Goal: Task Accomplishment & Management: Use online tool/utility

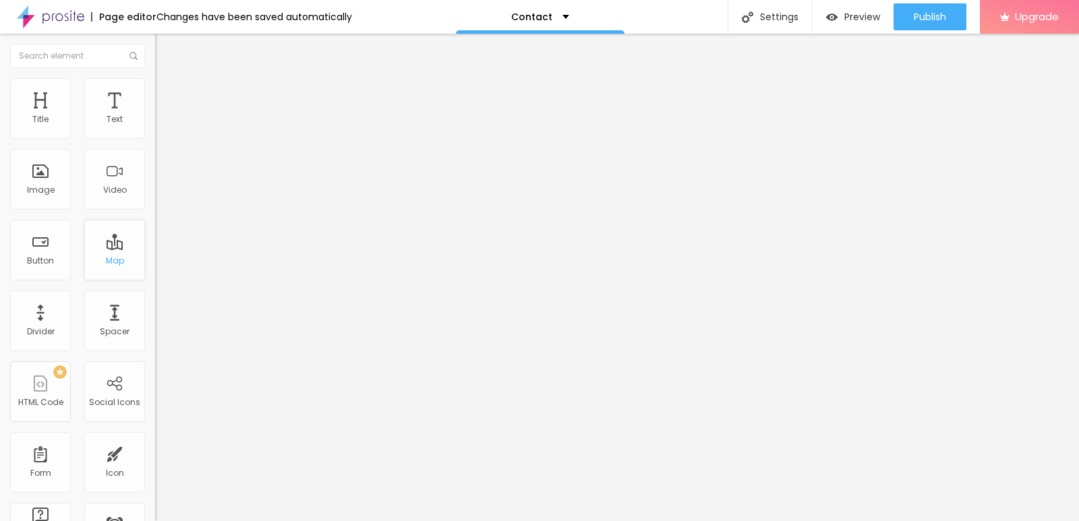
click at [117, 248] on div "Map" at bounding box center [114, 250] width 61 height 61
click at [167, 90] on span "Style" at bounding box center [177, 87] width 20 height 11
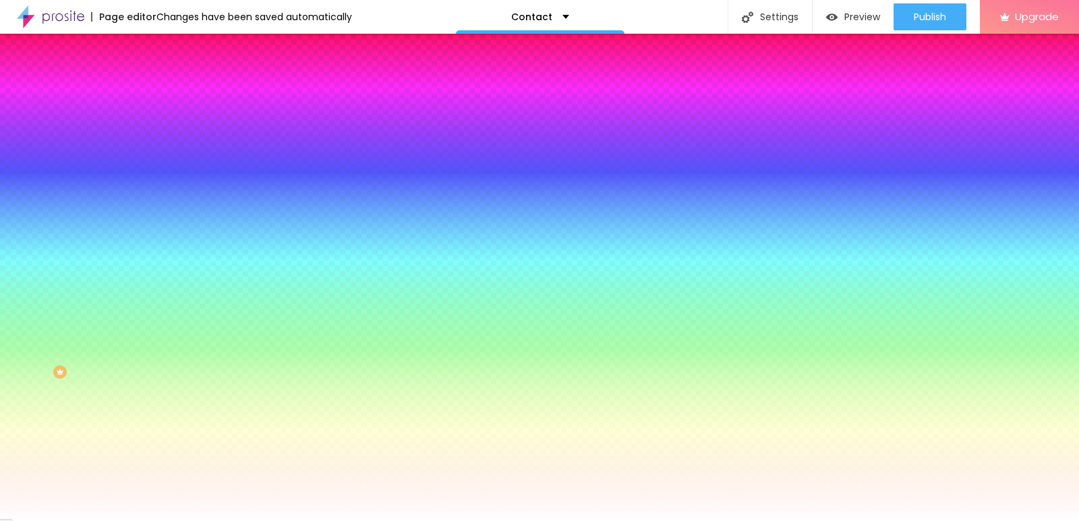
click at [155, 88] on ul "Content Style Advanced" at bounding box center [232, 85] width 155 height 40
click at [167, 80] on span "Content" at bounding box center [183, 73] width 33 height 11
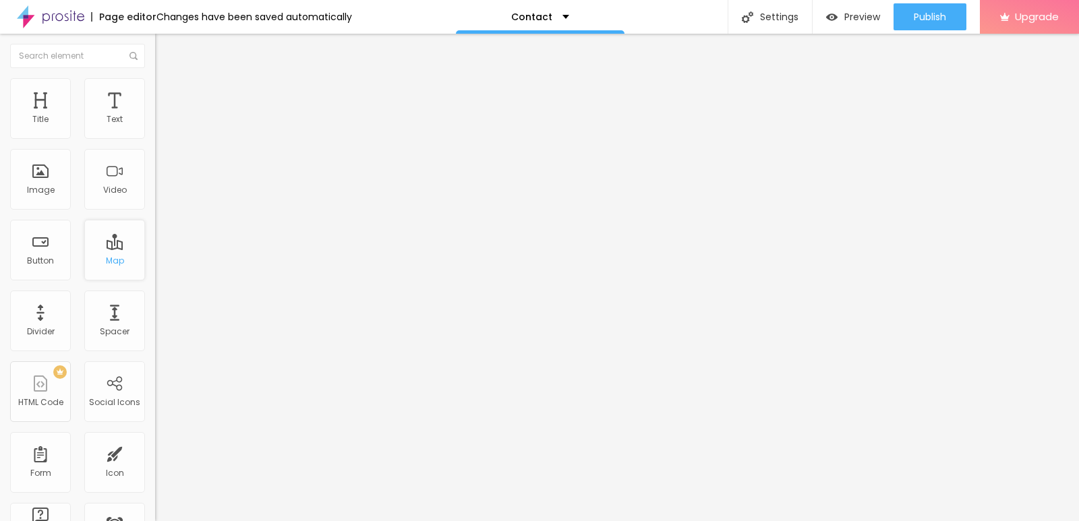
click at [106, 257] on div "Map" at bounding box center [115, 260] width 18 height 9
click at [106, 256] on div "Map" at bounding box center [115, 260] width 18 height 9
click at [107, 267] on div "Map" at bounding box center [114, 250] width 61 height 61
drag, startPoint x: 82, startPoint y: 148, endPoint x: 0, endPoint y: 149, distance: 82.3
click at [155, 149] on div "Address Alboom Brasil Align 15 Zoom" at bounding box center [232, 240] width 155 height 270
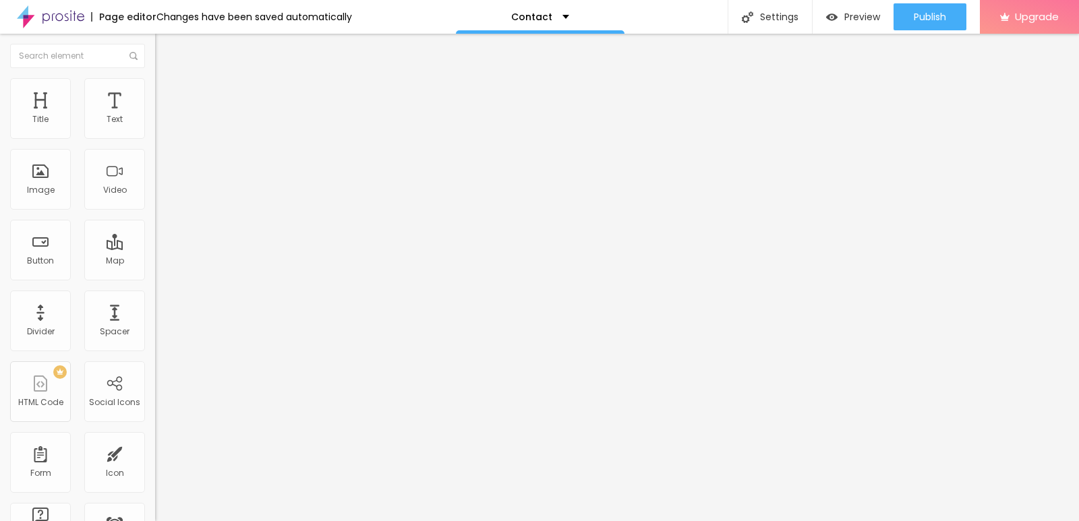
paste input "Old Wolverton Road Milton Keynes"
type input "Old Wolverton Road Milton Keynes"
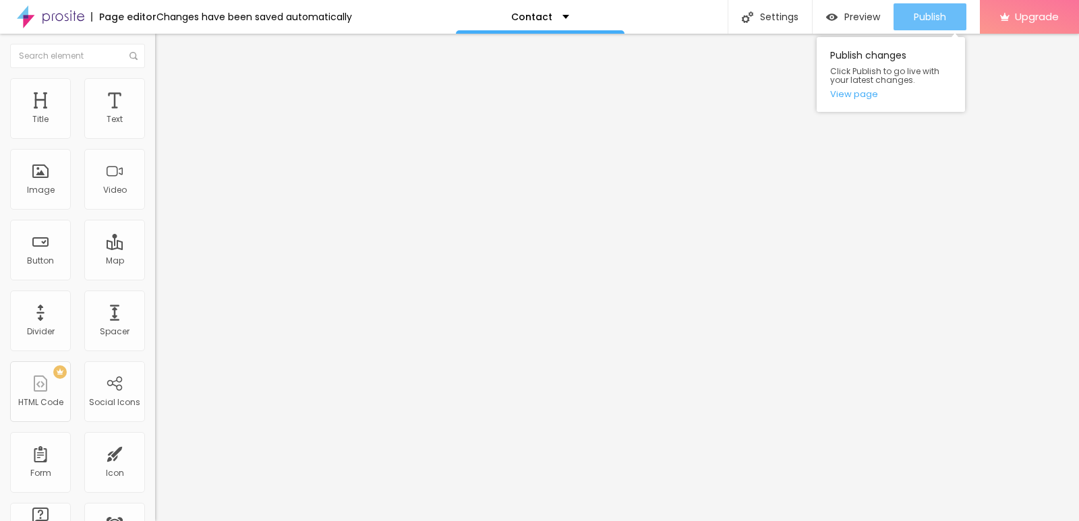
click at [934, 11] on span "Publish" at bounding box center [930, 16] width 32 height 11
click at [944, 13] on span "Publish" at bounding box center [930, 16] width 32 height 11
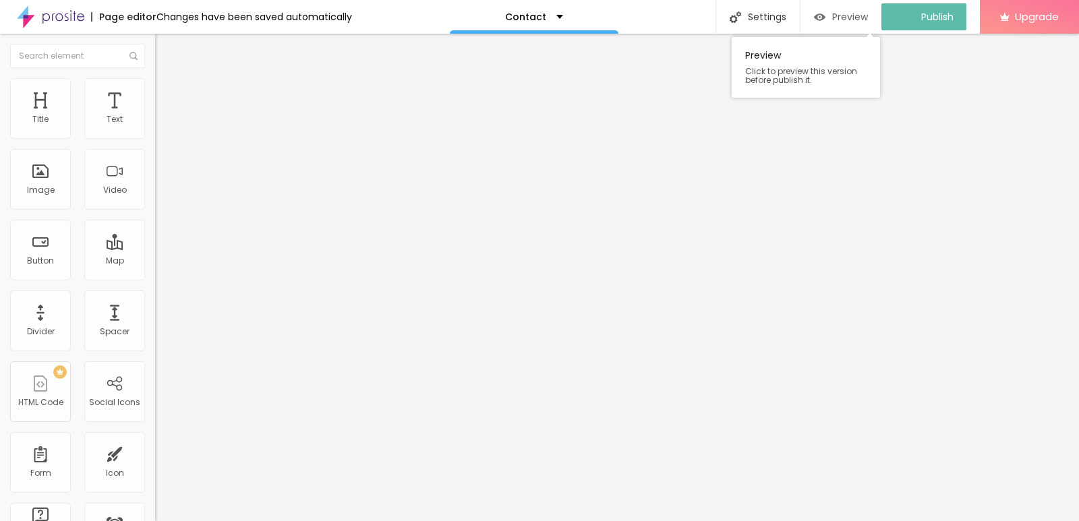
click at [850, 15] on span "Preview" at bounding box center [850, 16] width 36 height 11
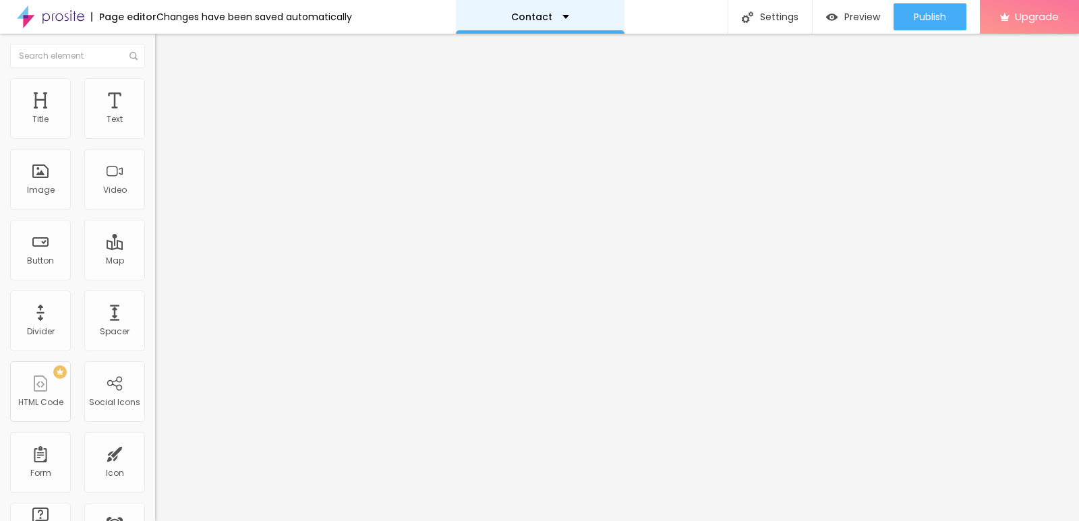
click at [558, 18] on div "Contact" at bounding box center [540, 16] width 58 height 9
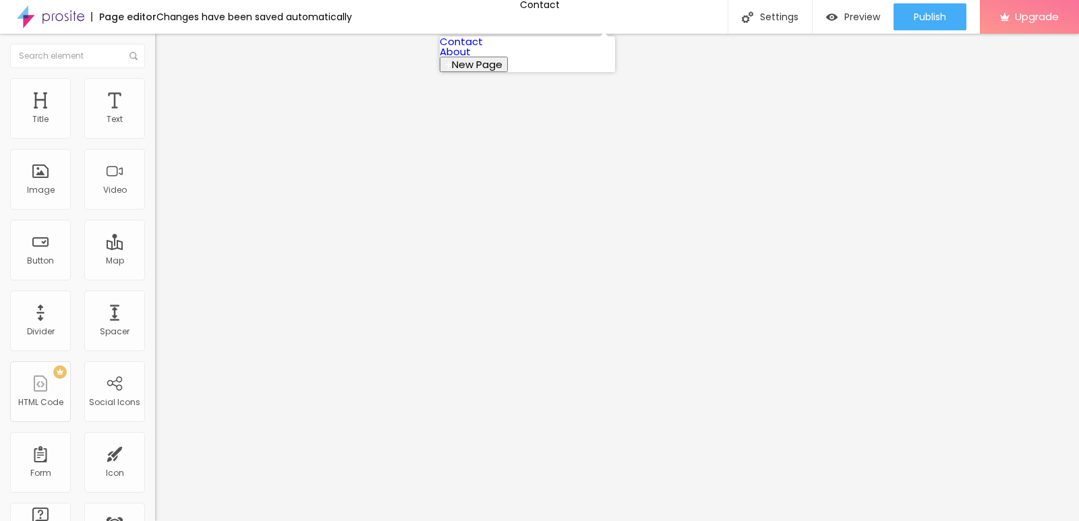
click at [483, 43] on link "Contact" at bounding box center [461, 41] width 43 height 14
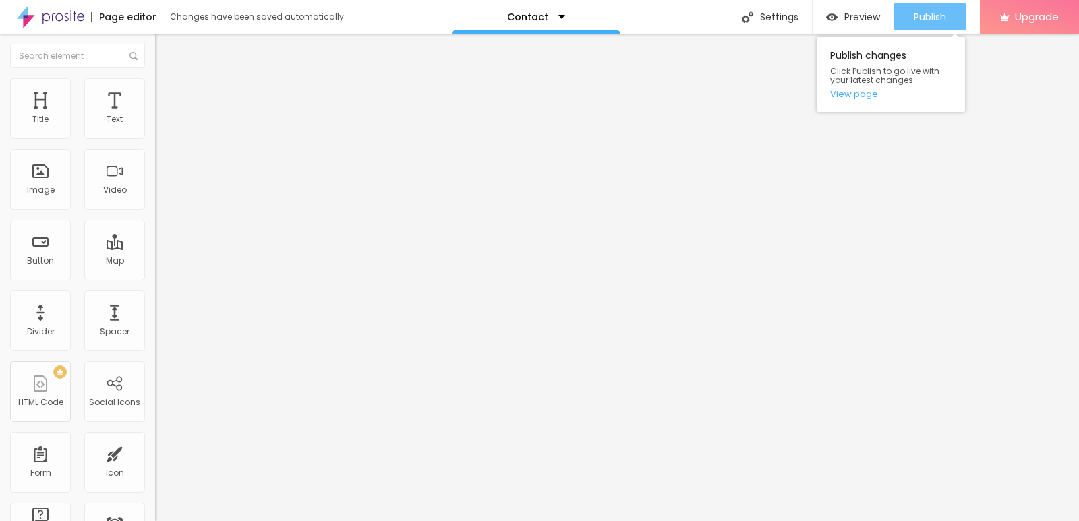
click at [906, 10] on button "Publish" at bounding box center [930, 16] width 73 height 27
click at [864, 95] on link "View page" at bounding box center [890, 94] width 121 height 9
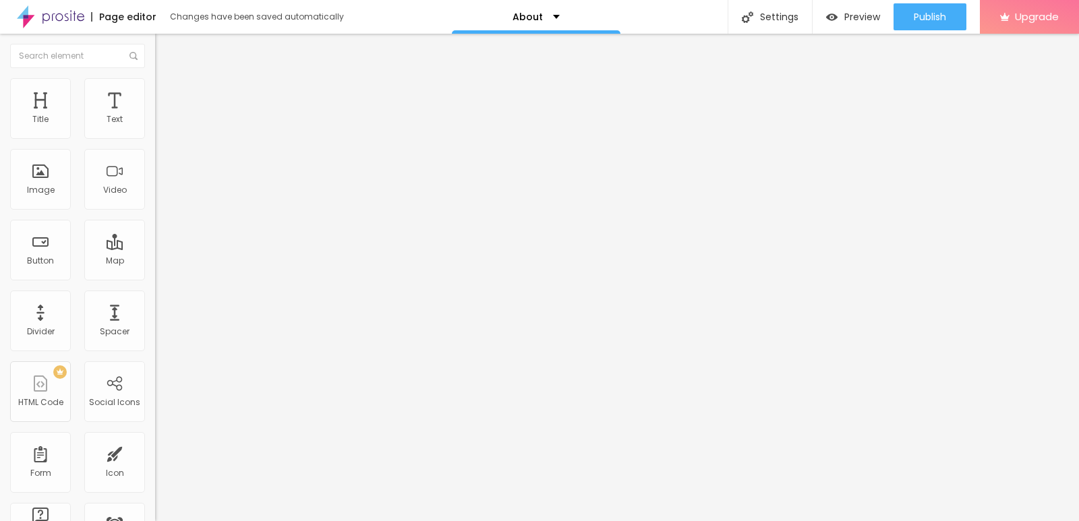
click at [155, 52] on button "Edit Image" at bounding box center [232, 49] width 155 height 31
click at [167, 92] on span "Style" at bounding box center [177, 87] width 20 height 11
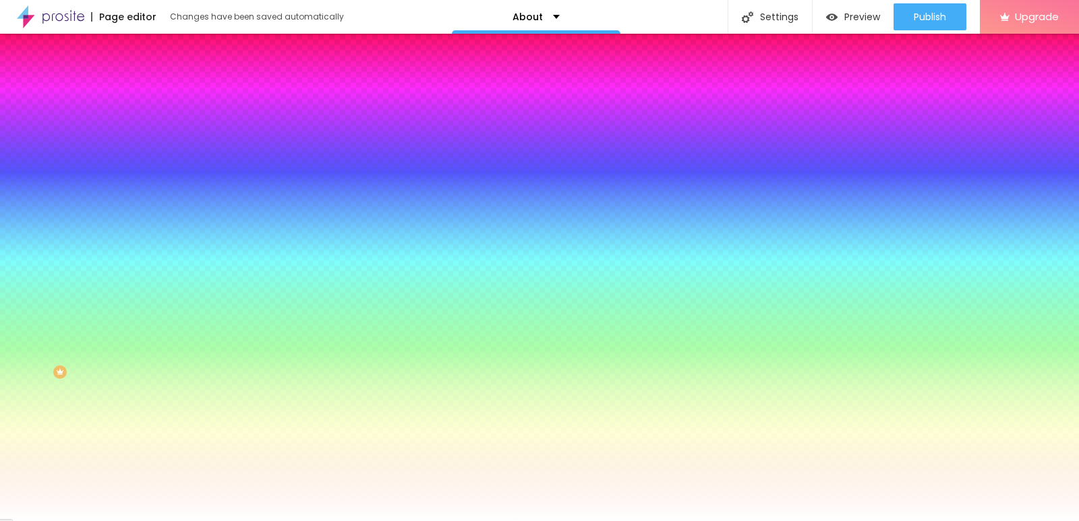
click at [155, 77] on img at bounding box center [161, 71] width 12 height 12
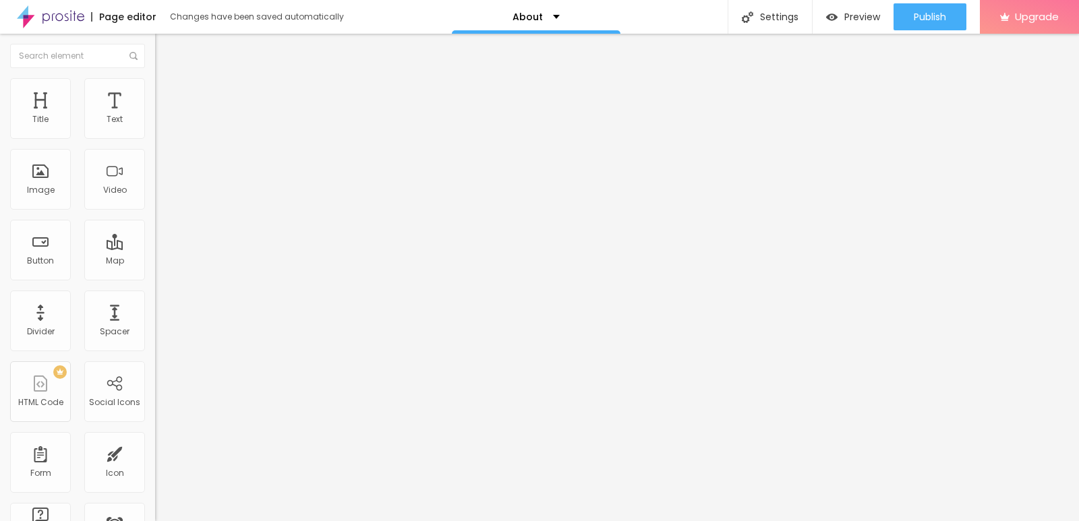
click at [167, 95] on span "Advanced" at bounding box center [189, 100] width 44 height 11
click at [155, 77] on img at bounding box center [161, 71] width 12 height 12
click at [155, 136] on input "text" at bounding box center [236, 129] width 162 height 13
click at [155, 116] on span "Change image" at bounding box center [191, 110] width 72 height 11
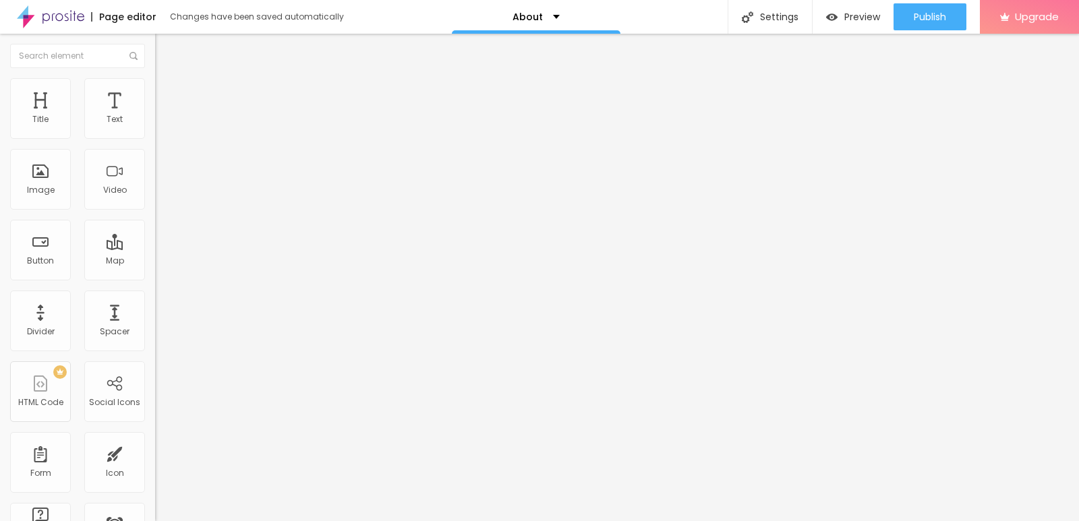
click at [227, 113] on img at bounding box center [231, 109] width 8 height 8
click at [155, 116] on span "Add image" at bounding box center [182, 110] width 55 height 11
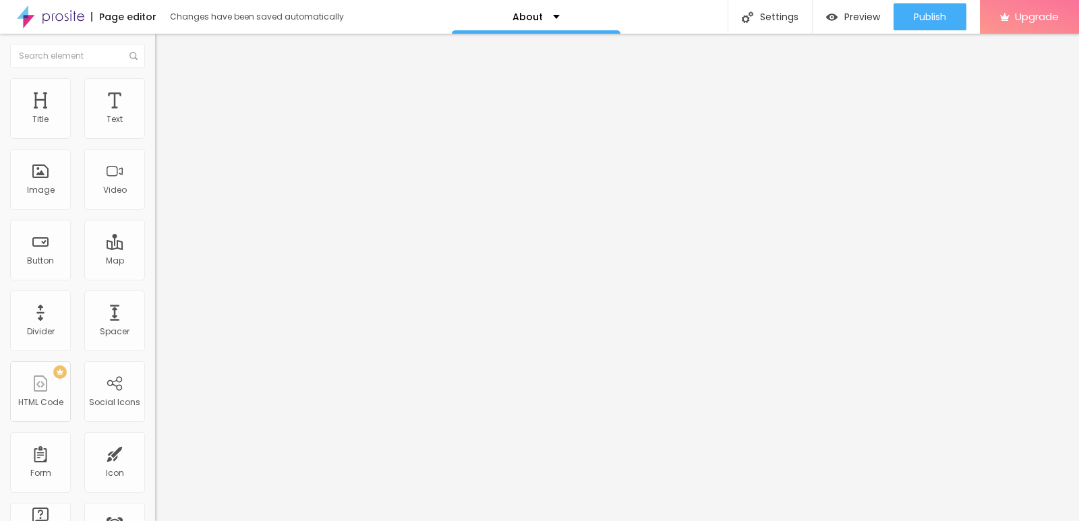
click at [155, 136] on input "text" at bounding box center [236, 129] width 162 height 13
paste input "SB7 Mobile | Secure. Simple. Smart"
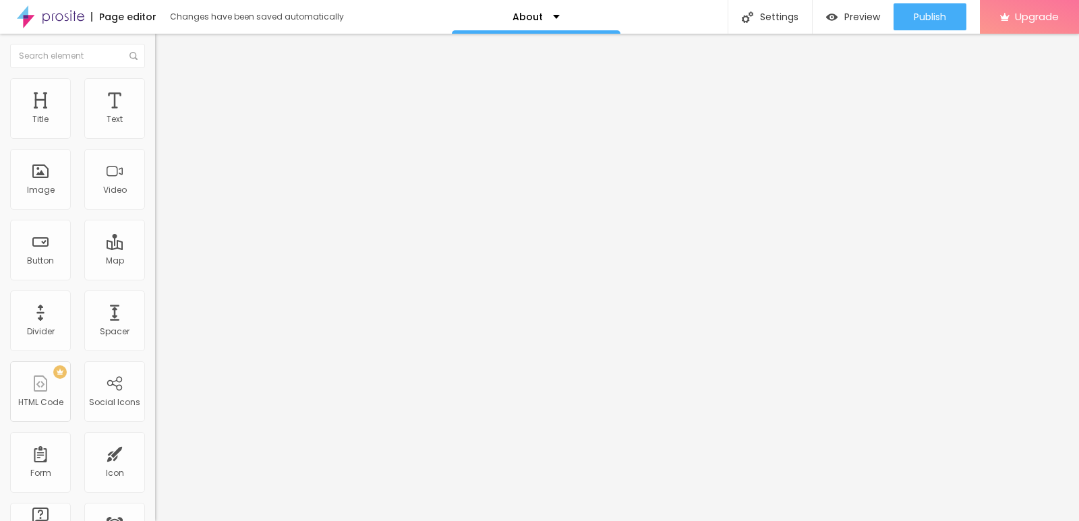
type input "SB7 Mobile | Secure. Simple. Smart"
click at [155, 277] on input "https://" at bounding box center [236, 269] width 162 height 13
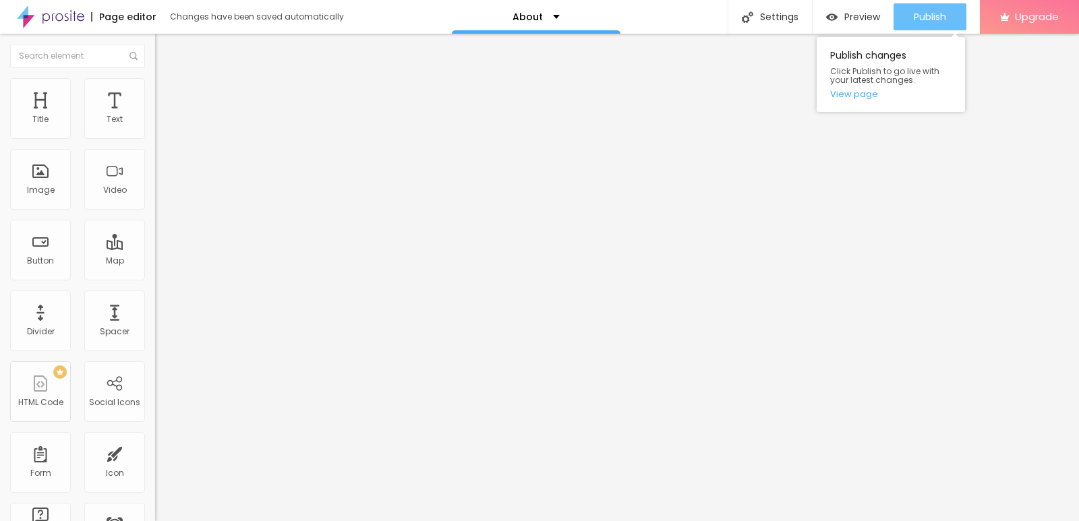
type input "https://SB7mobile-about"
click at [919, 20] on span "Publish" at bounding box center [930, 16] width 32 height 11
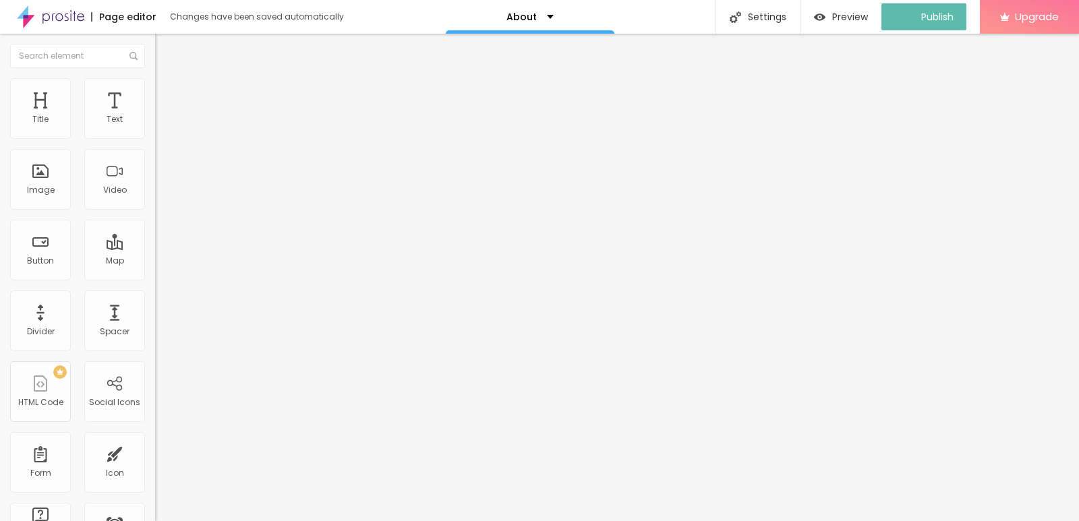
click at [155, 88] on li "Style" at bounding box center [232, 84] width 155 height 13
click at [167, 95] on span "Advanced" at bounding box center [189, 100] width 44 height 11
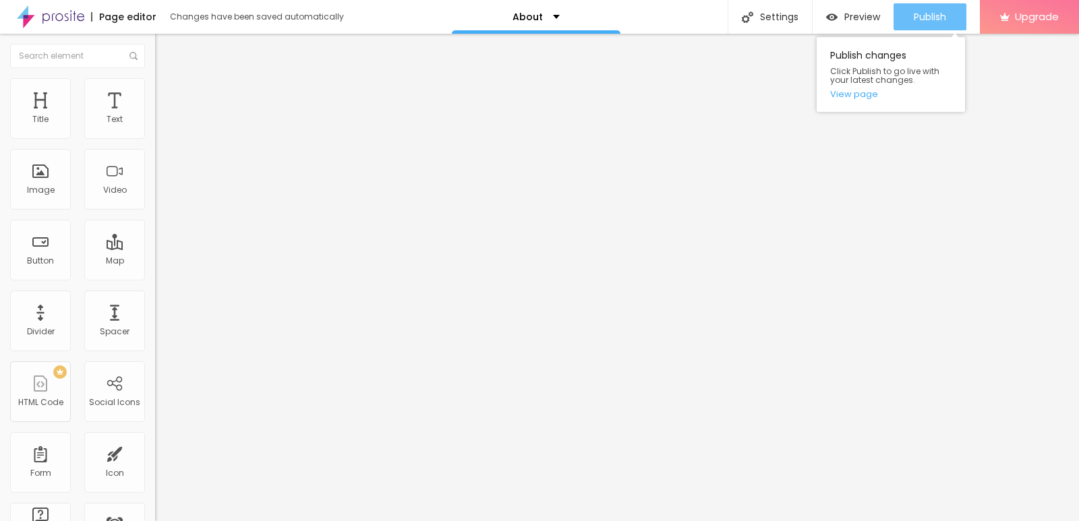
click at [909, 19] on button "Publish" at bounding box center [930, 16] width 73 height 27
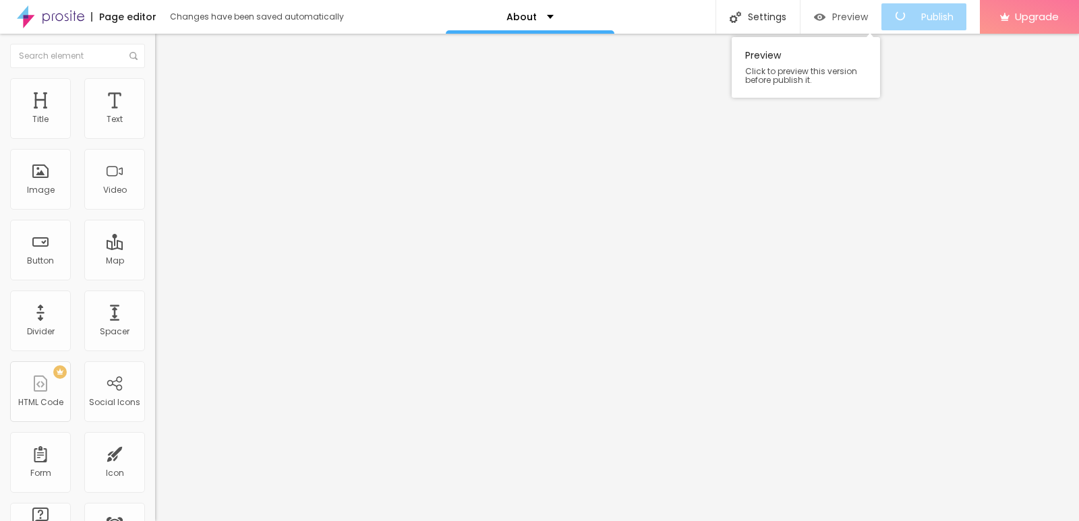
click at [859, 15] on span "Preview" at bounding box center [850, 16] width 36 height 11
click at [155, 273] on div "Facebook" at bounding box center [232, 277] width 155 height 8
click at [155, 459] on input "https://" at bounding box center [236, 465] width 162 height 13
paste input "https://www.facebook.com/SB7mobileltd"
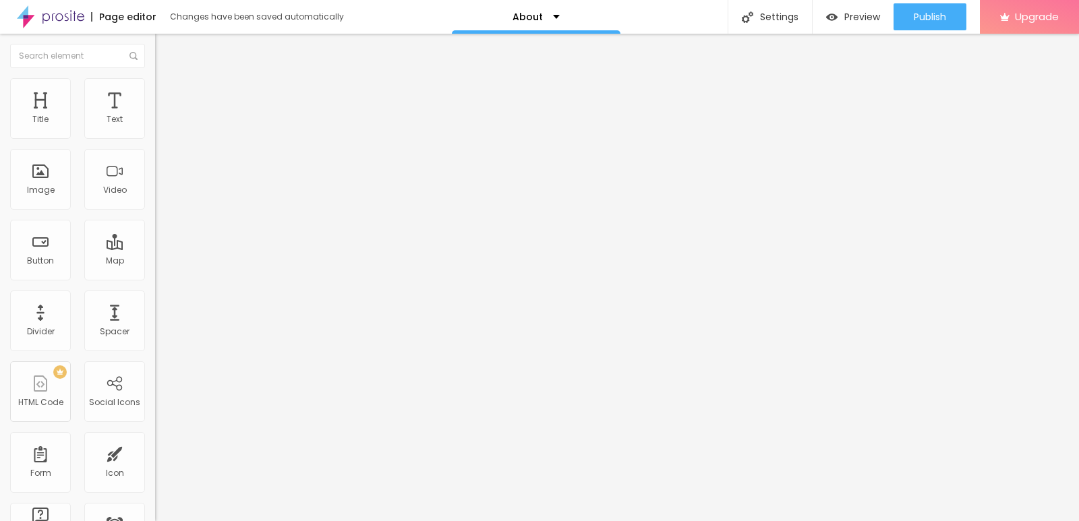
scroll to position [0, 91]
click at [155, 459] on input "https://https://www.facebook.com/SB7mobileltd" at bounding box center [236, 465] width 162 height 13
drag, startPoint x: 54, startPoint y: 216, endPoint x: 0, endPoint y: 219, distance: 54.1
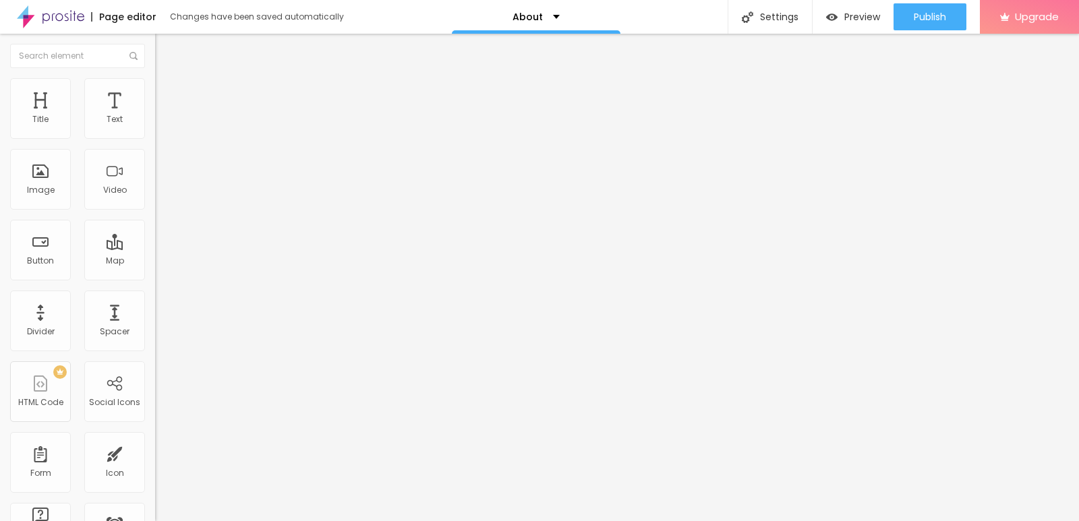
scroll to position [0, 61]
type input "https://www.facebook.com/SB7mobileltd"
drag, startPoint x: 67, startPoint y: 246, endPoint x: 0, endPoint y: 237, distance: 67.3
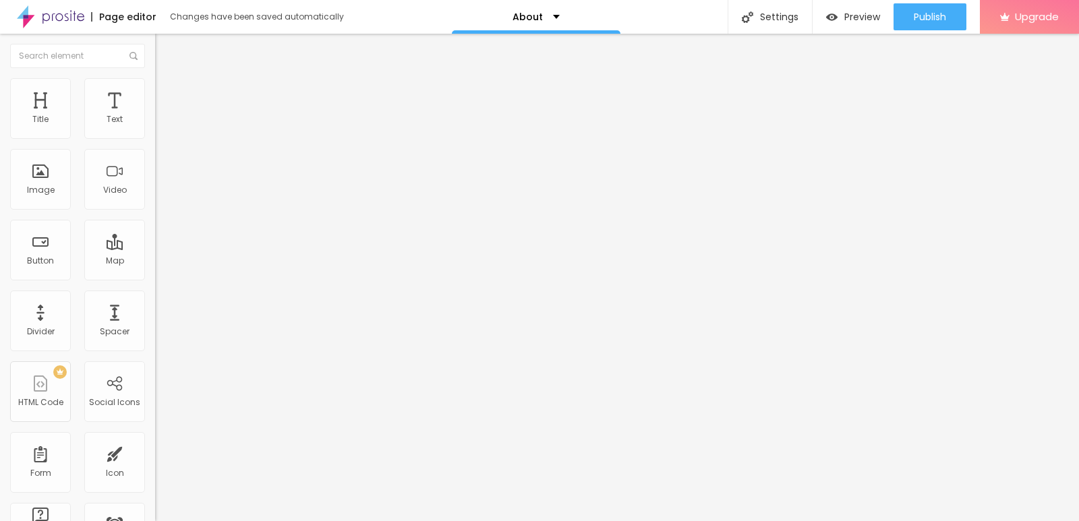
paste input "https://www.instagram.com/sb7mobileltd/"
type input "https://www.instagram.com/sb7mobileltd/"
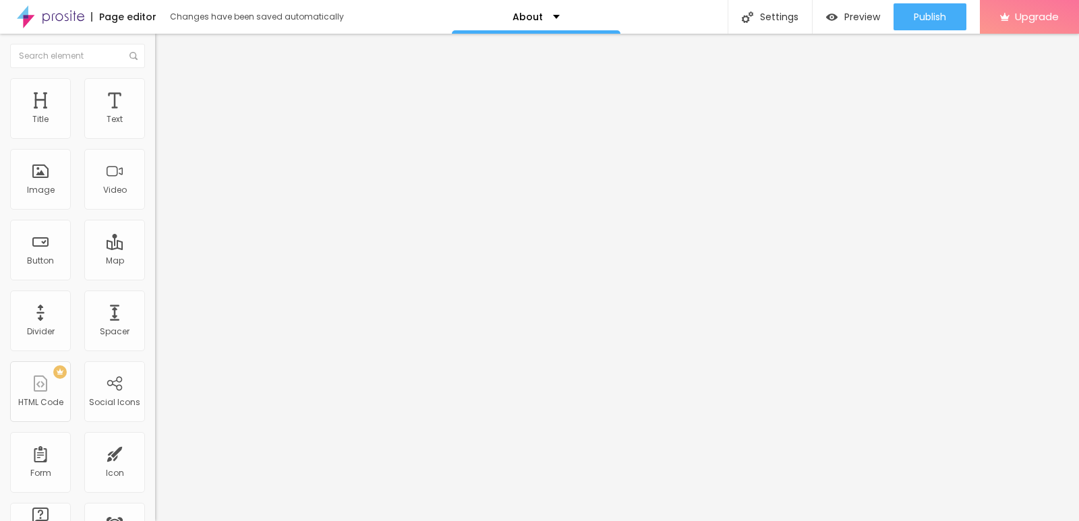
drag, startPoint x: 65, startPoint y: 269, endPoint x: 0, endPoint y: 270, distance: 65.4
paste input "https://x.com/SB7MobileUK"
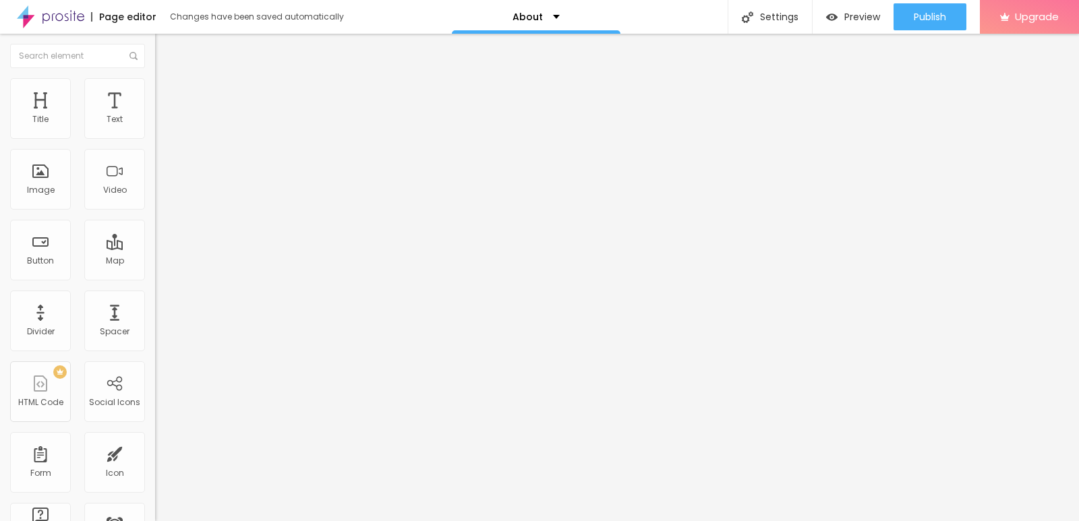
scroll to position [0, 3]
type input "https://x.com/SB7MobileUK"
click at [155, 382] on div "Edit Social Icons Content Style Advanced Facebook Social Facebook URL address h…" at bounding box center [232, 278] width 155 height 488
click at [155, 273] on div "Facebook" at bounding box center [232, 277] width 155 height 8
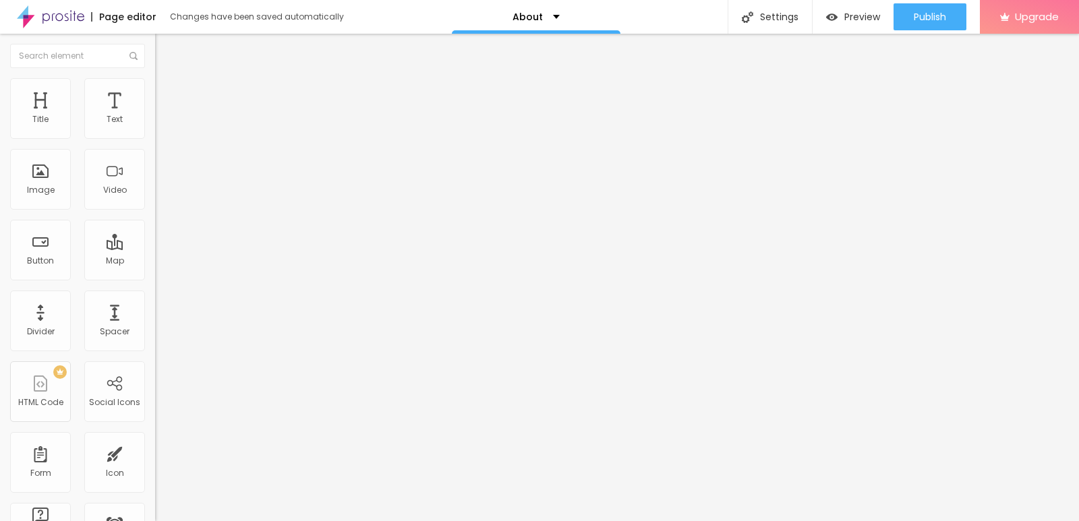
click at [155, 403] on div "Edit Social Icons Content Style Advanced Facebook Social Facebook URL address h…" at bounding box center [232, 278] width 155 height 488
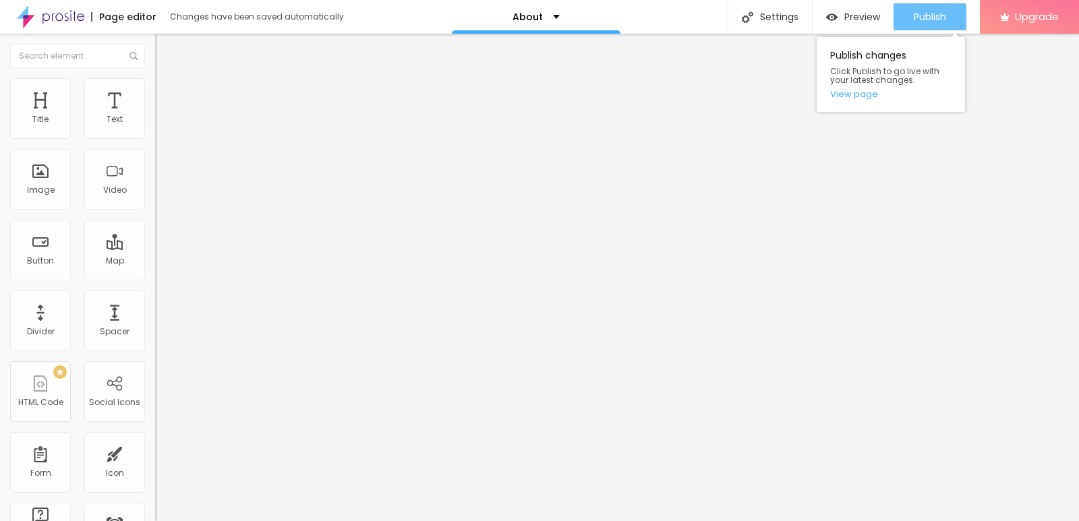
click at [918, 5] on div "Publish" at bounding box center [930, 16] width 32 height 27
click at [919, 21] on span "Publish" at bounding box center [930, 16] width 32 height 11
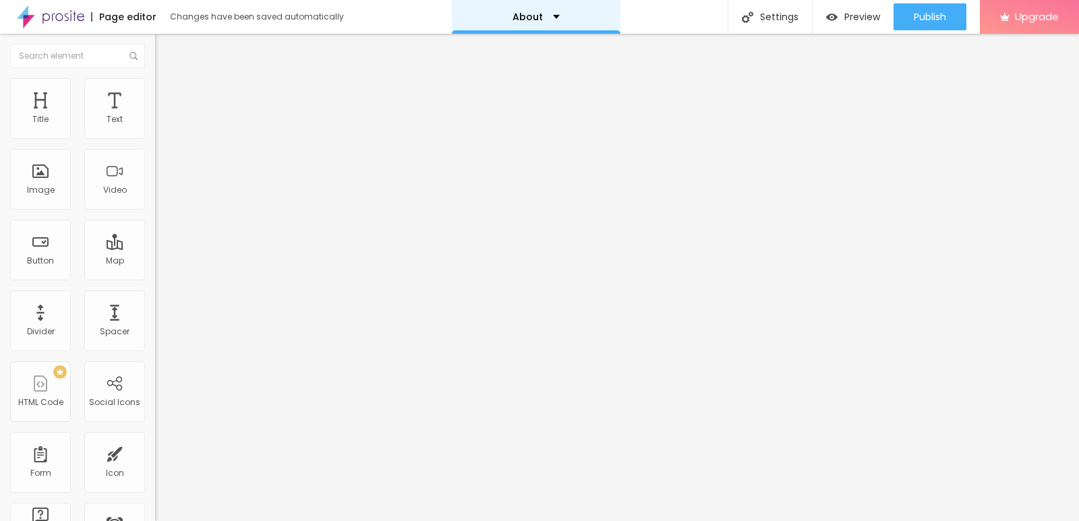
click at [544, 21] on div "About" at bounding box center [536, 16] width 47 height 9
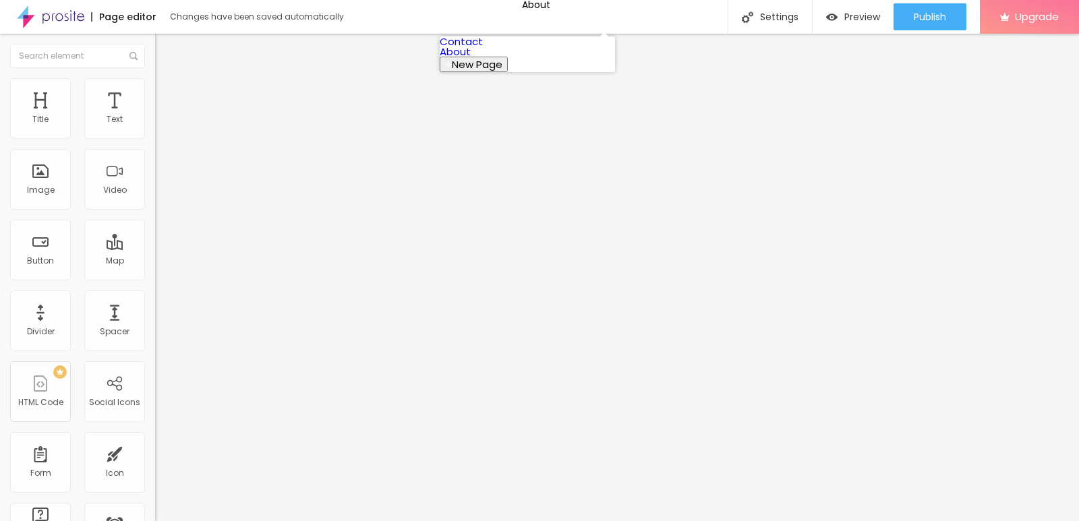
click at [483, 49] on link "Contact" at bounding box center [461, 41] width 43 height 14
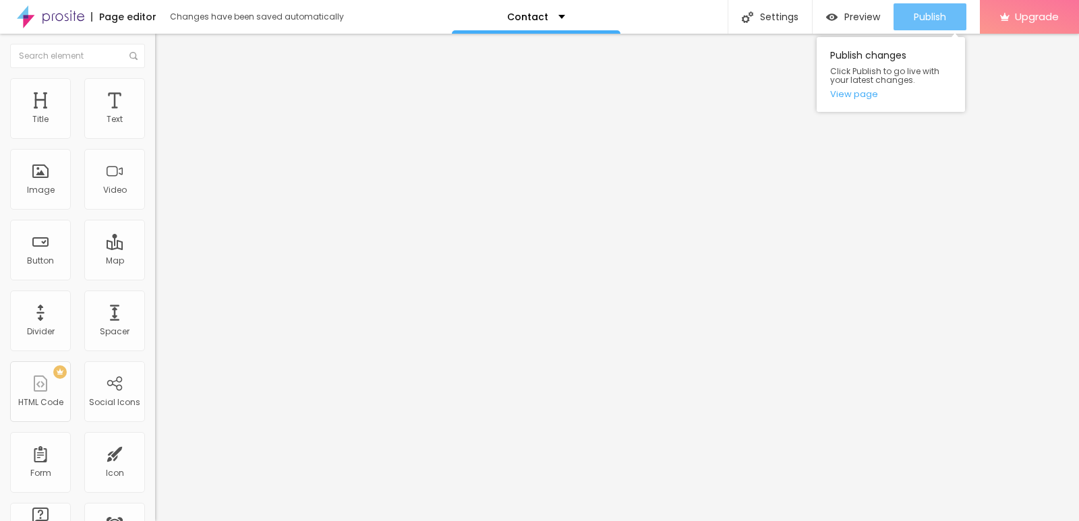
click at [917, 19] on span "Publish" at bounding box center [930, 16] width 32 height 11
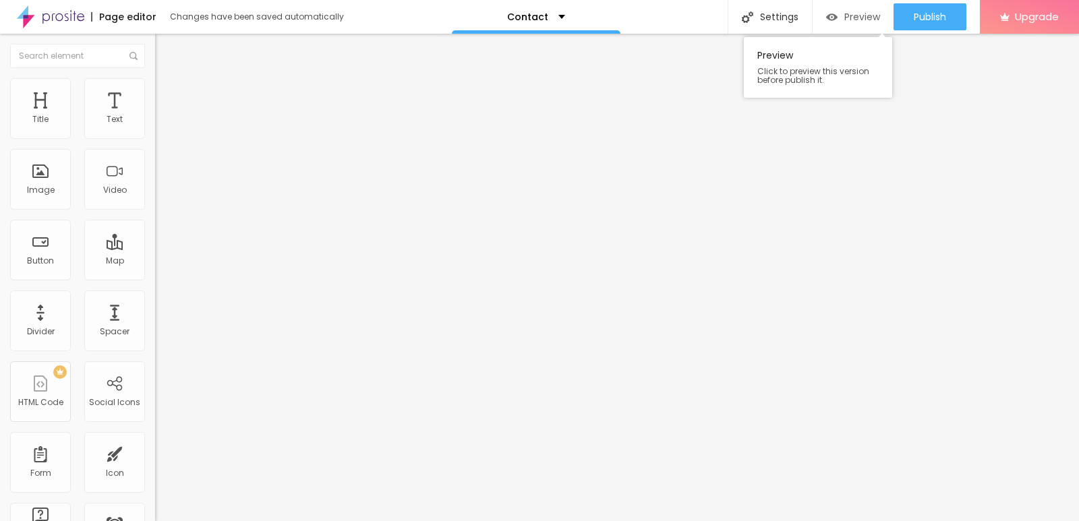
click at [830, 24] on div "Preview" at bounding box center [853, 16] width 54 height 27
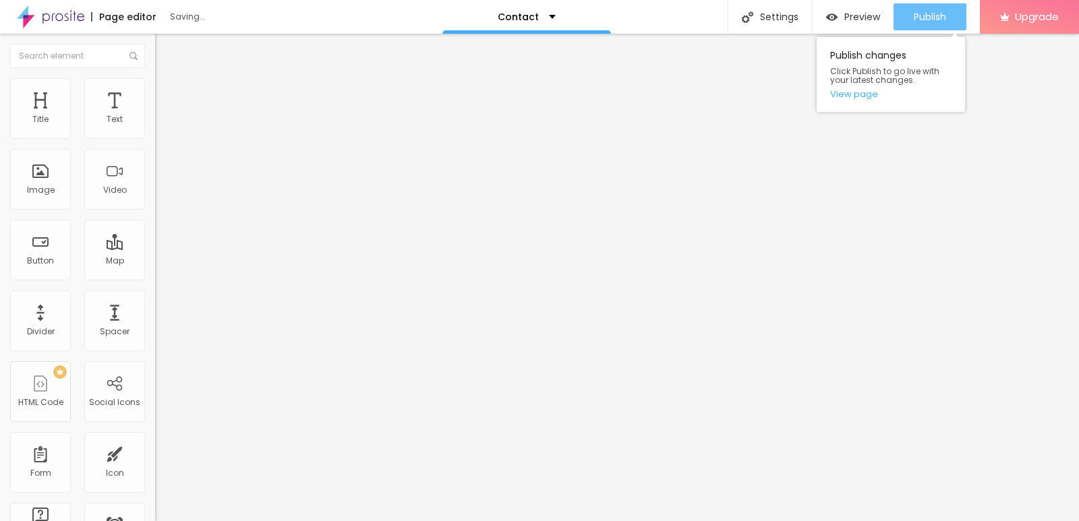
click at [933, 14] on span "Publish" at bounding box center [930, 16] width 32 height 11
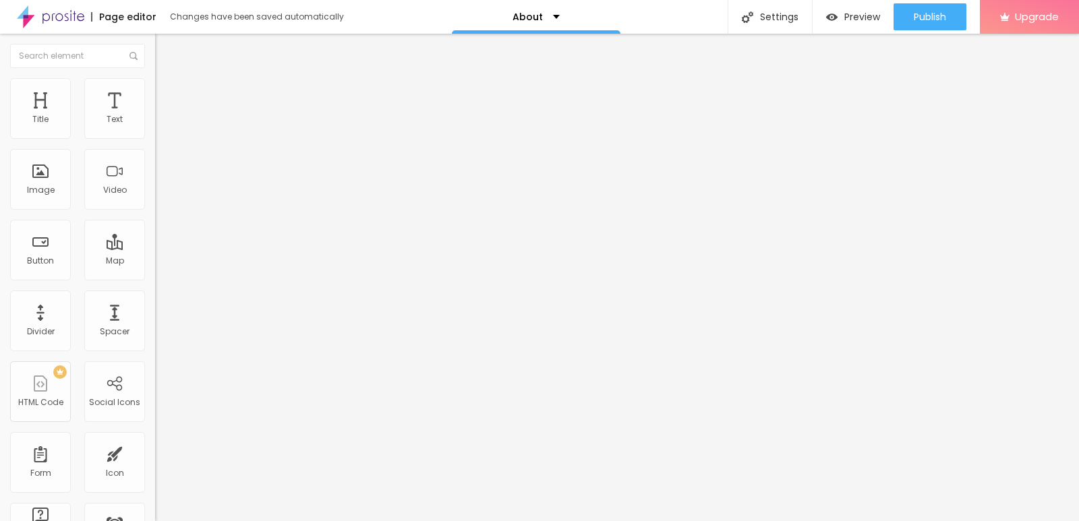
click at [44, 26] on img at bounding box center [50, 17] width 67 height 34
